Goal: Information Seeking & Learning: Learn about a topic

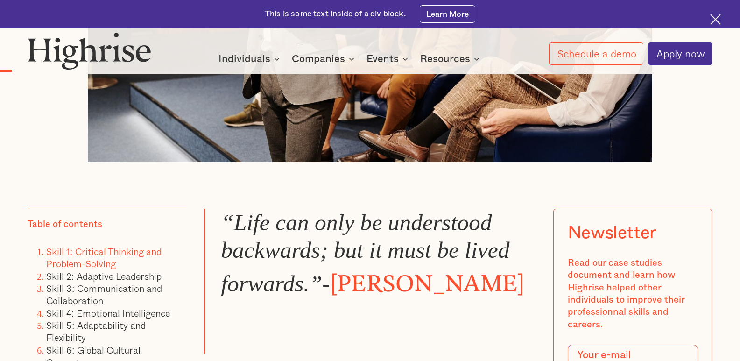
scroll to position [560, 0]
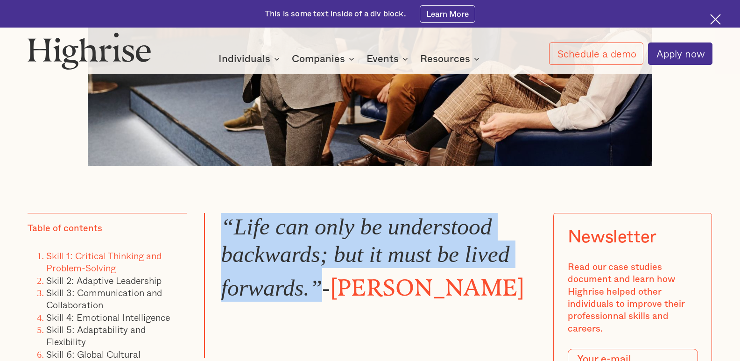
drag, startPoint x: 224, startPoint y: 229, endPoint x: 322, endPoint y: 294, distance: 117.6
click at [322, 294] on blockquote "“Life can only be understood backwards; but it must be lived forwards.” - [PERS…" at bounding box center [370, 285] width 332 height 145
copy em "“Life can only be understood backwards; but it must be lived forwards.”"
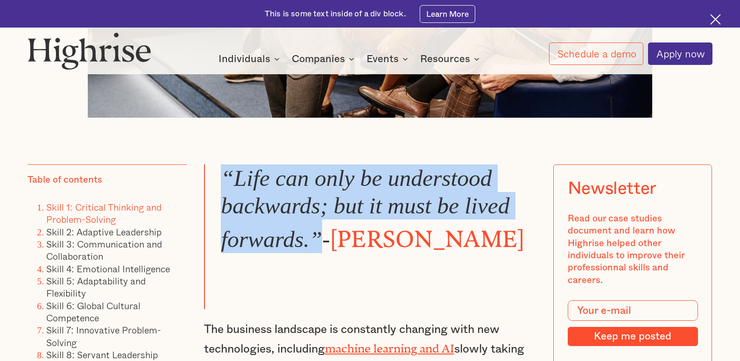
scroll to position [654, 0]
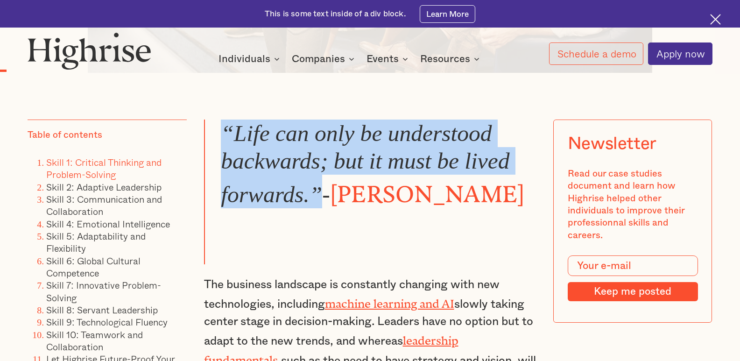
copy em "“Life can only be understood backwards; but it must be lived forwards.”"
drag, startPoint x: 324, startPoint y: 196, endPoint x: 532, endPoint y: 195, distance: 207.8
click at [532, 195] on blockquote "“Life can only be understood backwards; but it must be lived forwards.” - [PERS…" at bounding box center [370, 192] width 332 height 145
copy blockquote "- [PERSON_NAME]"
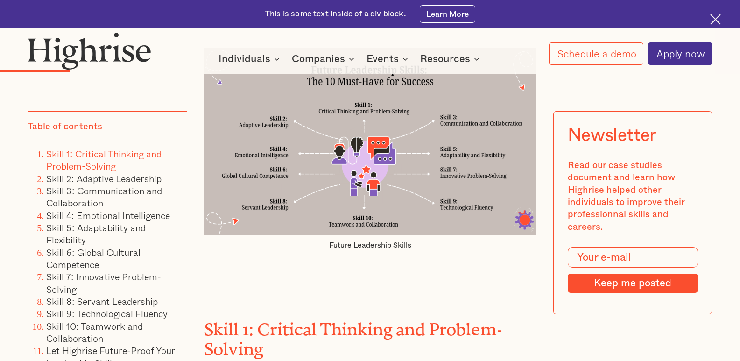
scroll to position [1261, 0]
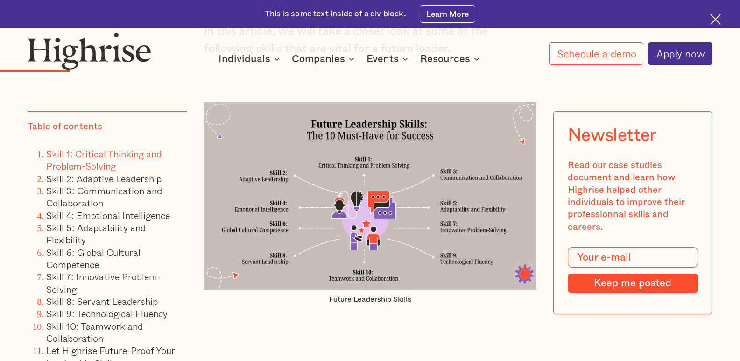
click at [84, 156] on link "Skill 1: Critical Thinking and Problem-Solving" at bounding box center [103, 160] width 115 height 27
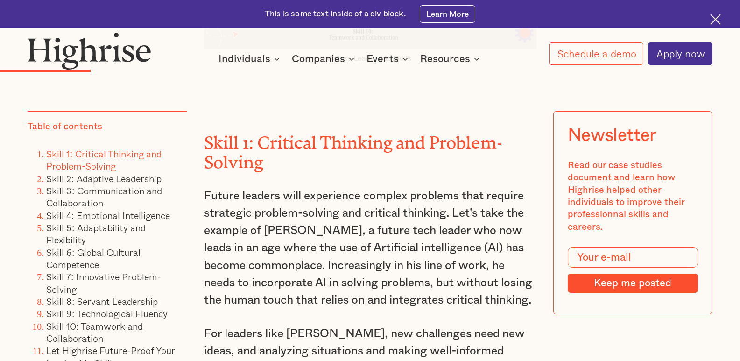
scroll to position [1448, 0]
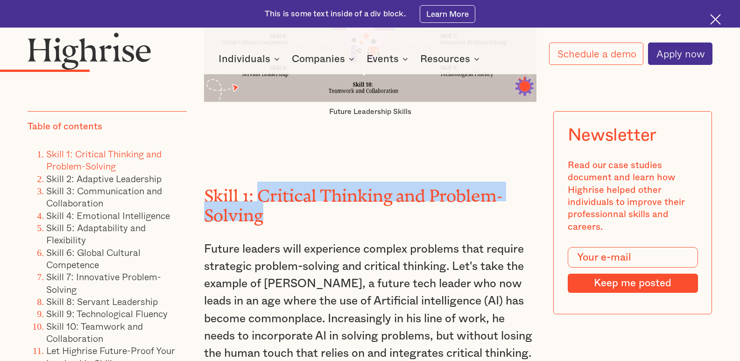
drag, startPoint x: 258, startPoint y: 187, endPoint x: 287, endPoint y: 214, distance: 40.0
click at [287, 214] on h2 "Skill 1: Critical Thinking and Problem-Solving" at bounding box center [370, 201] width 332 height 39
copy h2 "Critical Thinking and Problem-Solving"
click at [136, 180] on link "Skill 2: Adaptive Leadership" at bounding box center [103, 178] width 115 height 14
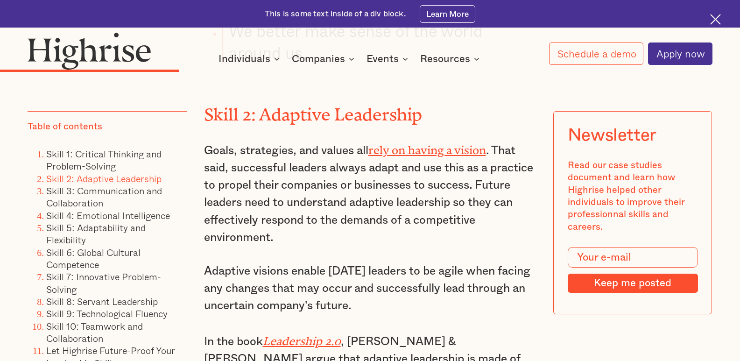
scroll to position [2280, 0]
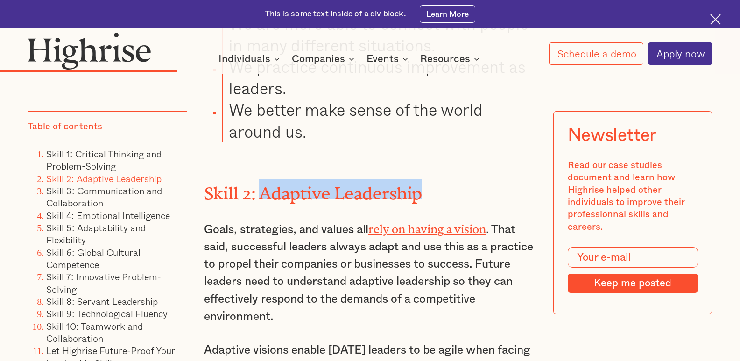
drag, startPoint x: 292, startPoint y: 161, endPoint x: 428, endPoint y: 165, distance: 135.9
click at [428, 179] on h2 "Skill 2: Adaptive Leadership" at bounding box center [370, 189] width 332 height 20
copy h2 "Adaptive Leadership"
click at [123, 193] on link "Skill 3: Communication and Collaboration" at bounding box center [104, 197] width 116 height 27
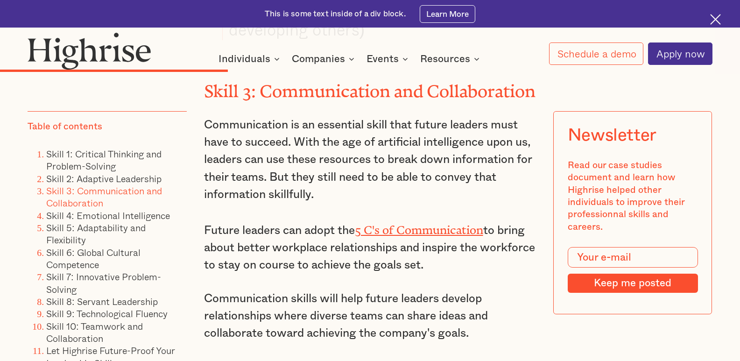
scroll to position [2812, 0]
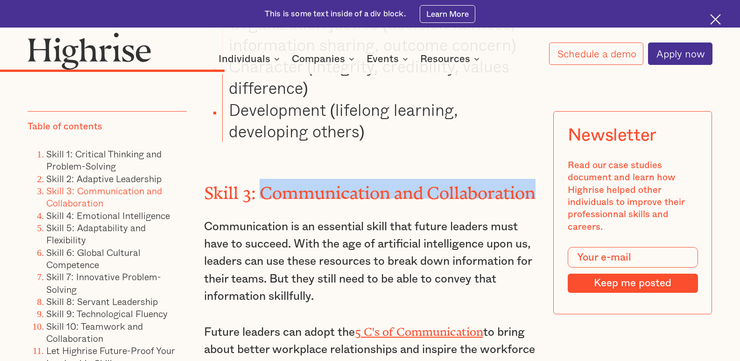
drag, startPoint x: 259, startPoint y: 157, endPoint x: 320, endPoint y: 178, distance: 65.1
click at [320, 179] on h2 "Skill 3: Communication and Collaboration" at bounding box center [370, 189] width 332 height 20
copy h2 "Communication and Collaboration"
click at [126, 223] on link "Skill 4: Emotional Intelligence" at bounding box center [108, 215] width 124 height 14
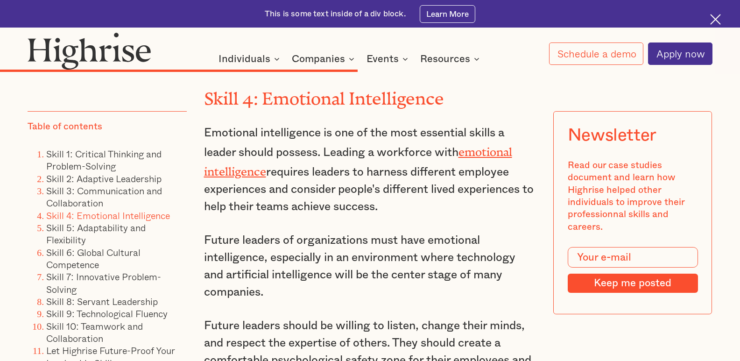
scroll to position [4025, 0]
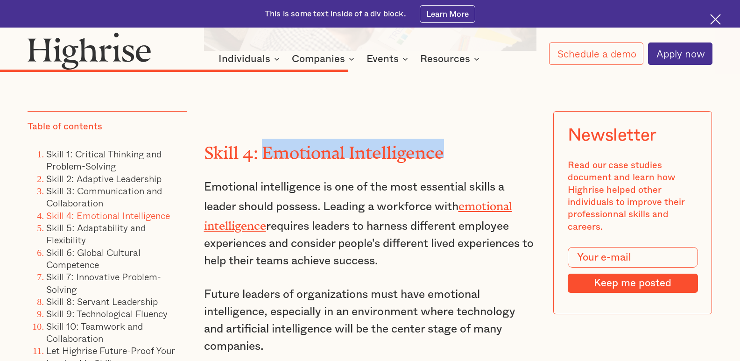
drag, startPoint x: 262, startPoint y: 138, endPoint x: 514, endPoint y: 137, distance: 251.7
click at [514, 139] on h2 "Skill 4: Emotional Intelligence" at bounding box center [370, 149] width 332 height 20
copy h2 "Emotional Intelligence"
click at [100, 233] on link "Skill 5: Adaptability and Flexibility" at bounding box center [95, 233] width 99 height 27
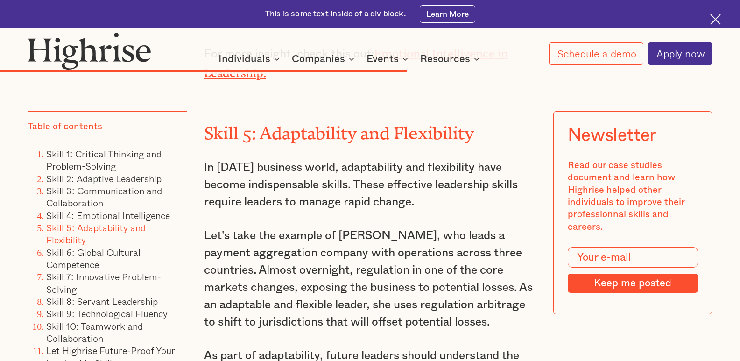
scroll to position [4552, 0]
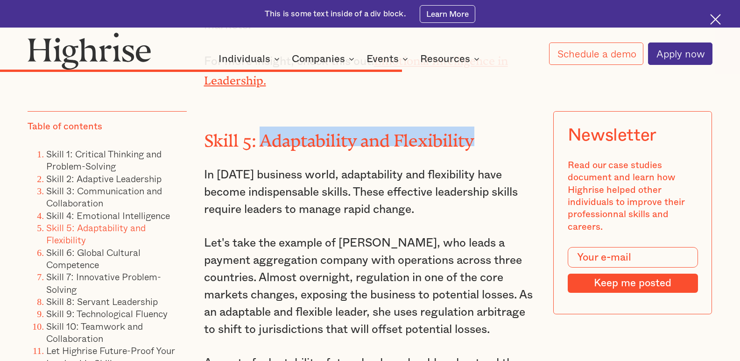
drag, startPoint x: 261, startPoint y: 123, endPoint x: 475, endPoint y: 119, distance: 214.8
click at [475, 127] on h2 "Skill 5: Adaptability and Flexibility" at bounding box center [370, 137] width 332 height 20
copy h2 "Adaptability and Flexibility"
click at [106, 260] on link "Skill 6: Global Cultural Competence" at bounding box center [93, 258] width 94 height 27
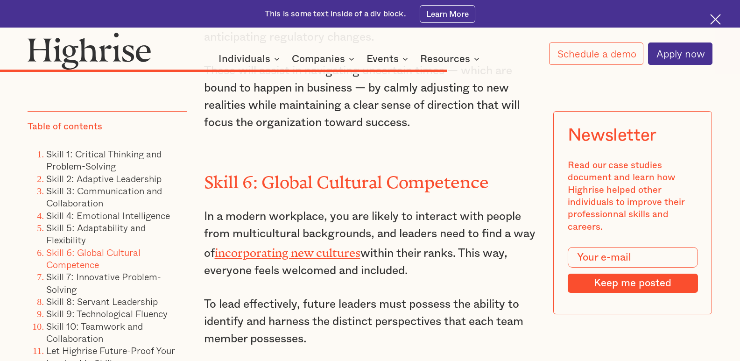
scroll to position [4946, 0]
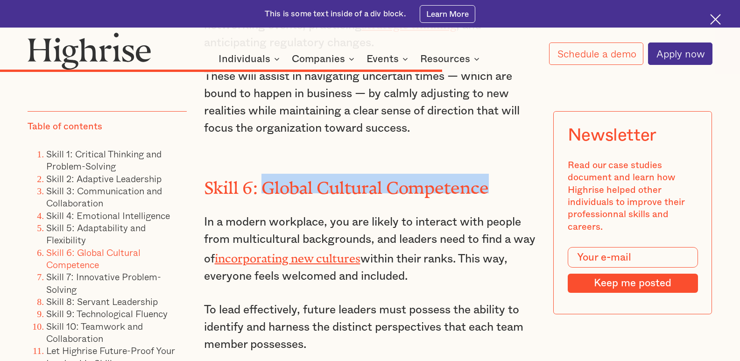
drag, startPoint x: 265, startPoint y: 171, endPoint x: 491, endPoint y: 166, distance: 226.1
click at [491, 174] on h2 "Skill 6: Global Cultural Competence" at bounding box center [370, 184] width 332 height 20
copy h2 "Global Cultural Competence"
click at [115, 287] on link "Skill 7: Innovative Problem-Solving" at bounding box center [103, 283] width 115 height 27
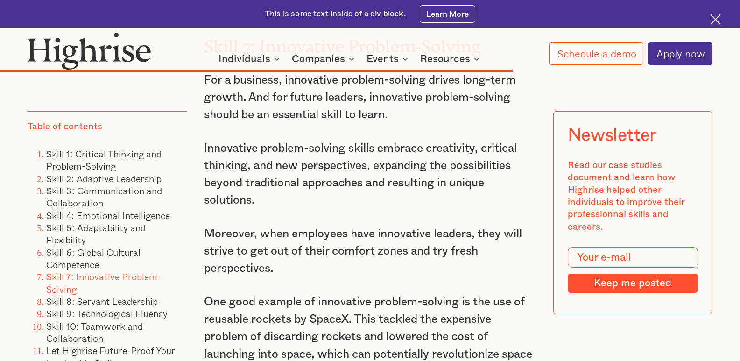
scroll to position [5780, 0]
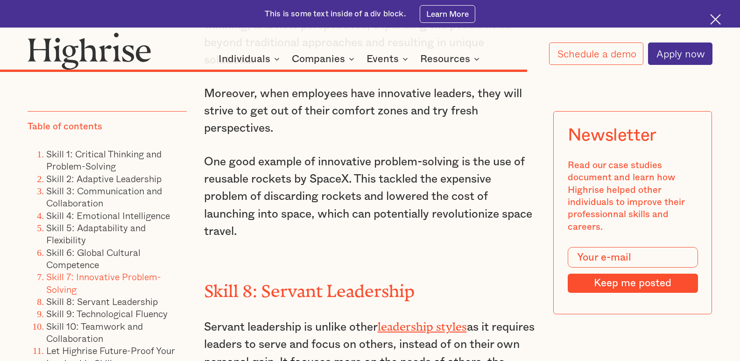
click at [134, 281] on link "Skill 7: Innovative Problem-Solving" at bounding box center [103, 283] width 115 height 27
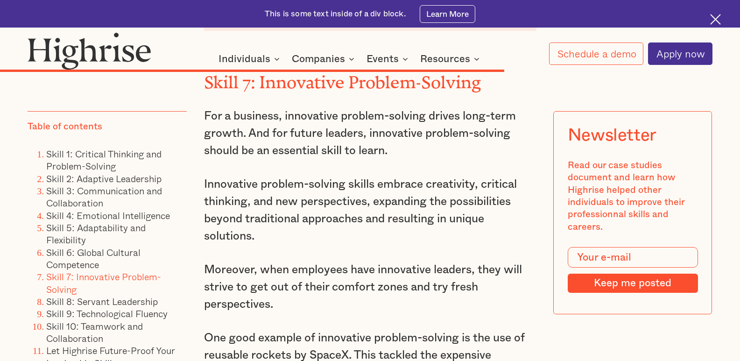
scroll to position [5546, 0]
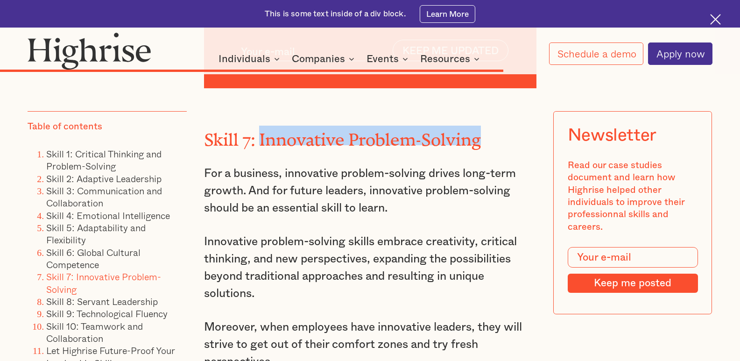
drag, startPoint x: 261, startPoint y: 140, endPoint x: 491, endPoint y: 137, distance: 230.2
click at [491, 137] on h2 "Skill 7: Innovative Problem-Solving" at bounding box center [370, 136] width 332 height 20
copy h2 "Innovative Problem-Solving"
click at [122, 309] on link "Skill 8: Servant Leadership" at bounding box center [102, 301] width 112 height 14
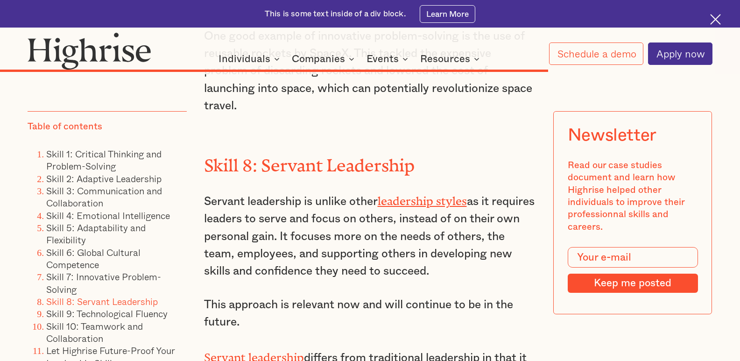
scroll to position [5904, 0]
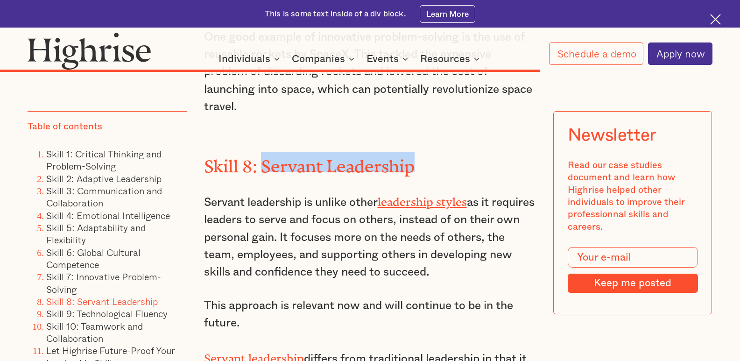
drag, startPoint x: 263, startPoint y: 167, endPoint x: 436, endPoint y: 174, distance: 172.4
click at [436, 172] on h2 "Skill 8: Servant Leadership" at bounding box center [370, 162] width 332 height 20
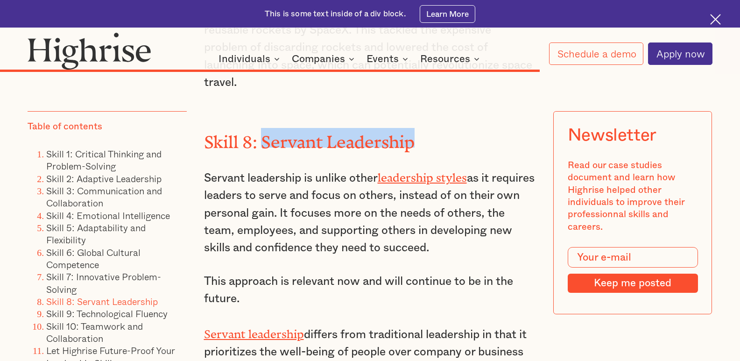
scroll to position [5951, 0]
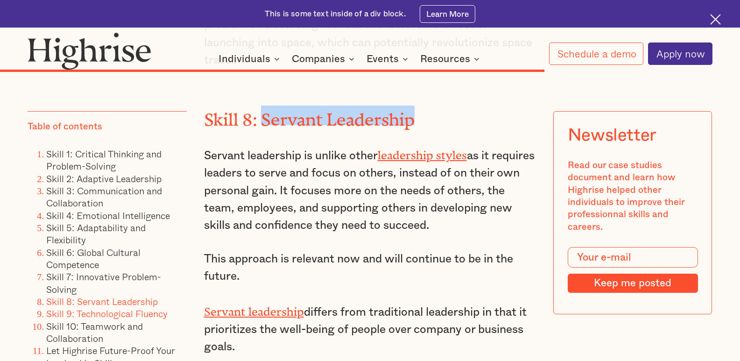
click at [137, 321] on link "Skill 9: Technological Fluency" at bounding box center [106, 314] width 121 height 14
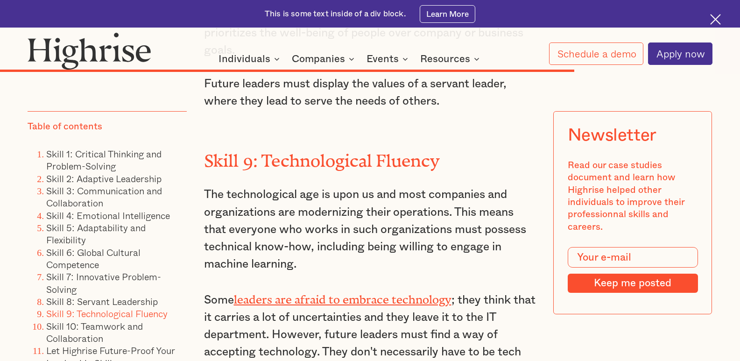
scroll to position [6240, 0]
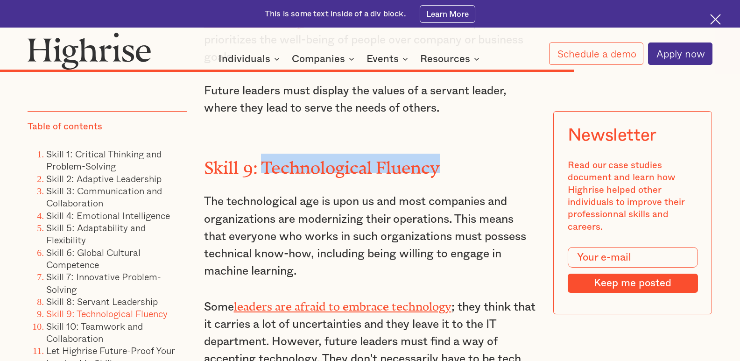
drag, startPoint x: 263, startPoint y: 170, endPoint x: 477, endPoint y: 176, distance: 213.5
click at [477, 173] on h2 "Skill 9: Technological Fluency" at bounding box center [370, 164] width 332 height 20
click at [121, 340] on link "Skill 10: Teamwork and Collaboration" at bounding box center [94, 332] width 97 height 27
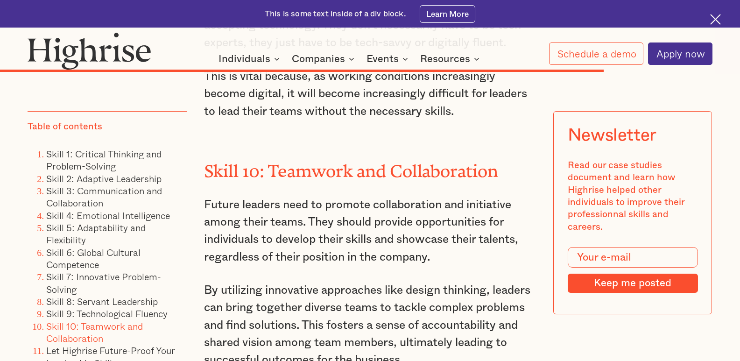
scroll to position [6531, 0]
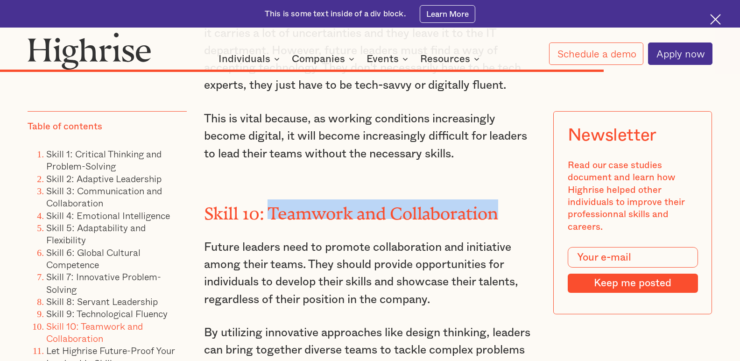
drag, startPoint x: 269, startPoint y: 217, endPoint x: 523, endPoint y: 219, distance: 254.0
click at [523, 219] on h2 "Skill 10: Teamwork and Collaboration" at bounding box center [370, 209] width 332 height 20
